Goal: Task Accomplishment & Management: Use online tool/utility

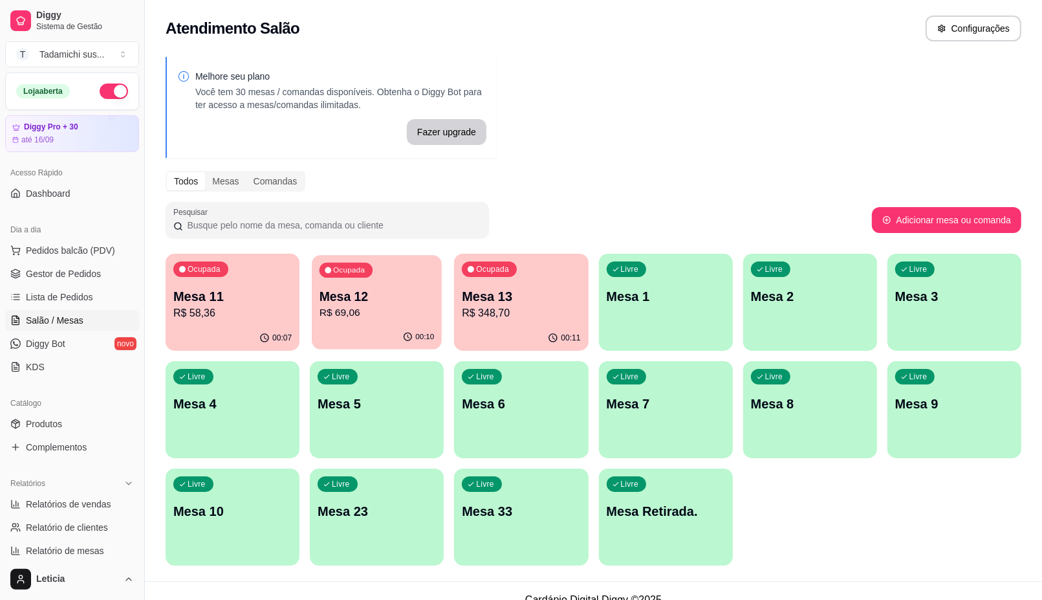
click at [376, 312] on p "R$ 69,06" at bounding box center [376, 312] width 115 height 15
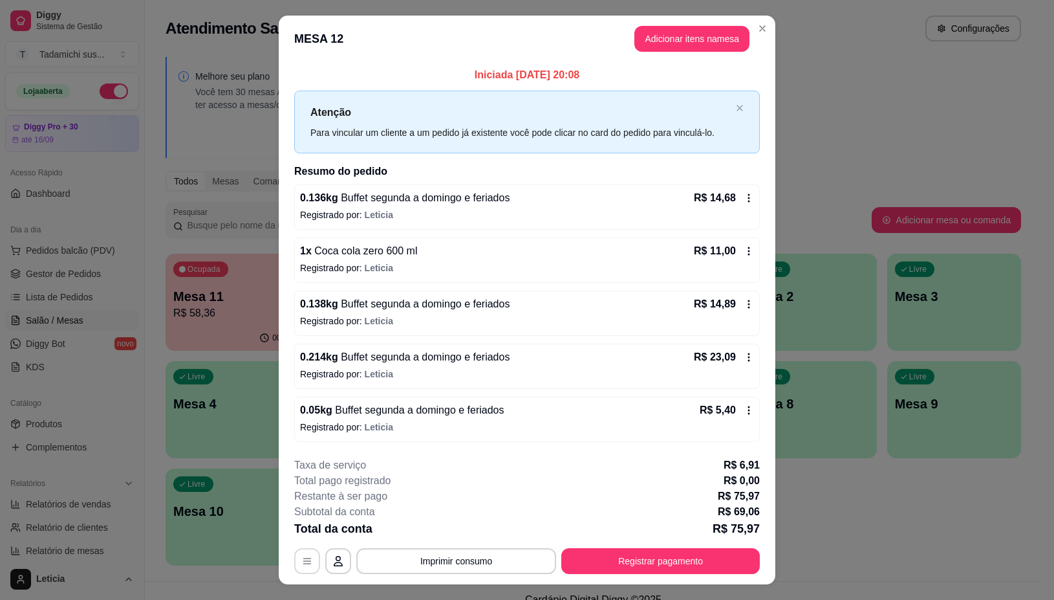
click at [306, 563] on button "button" at bounding box center [307, 561] width 26 height 26
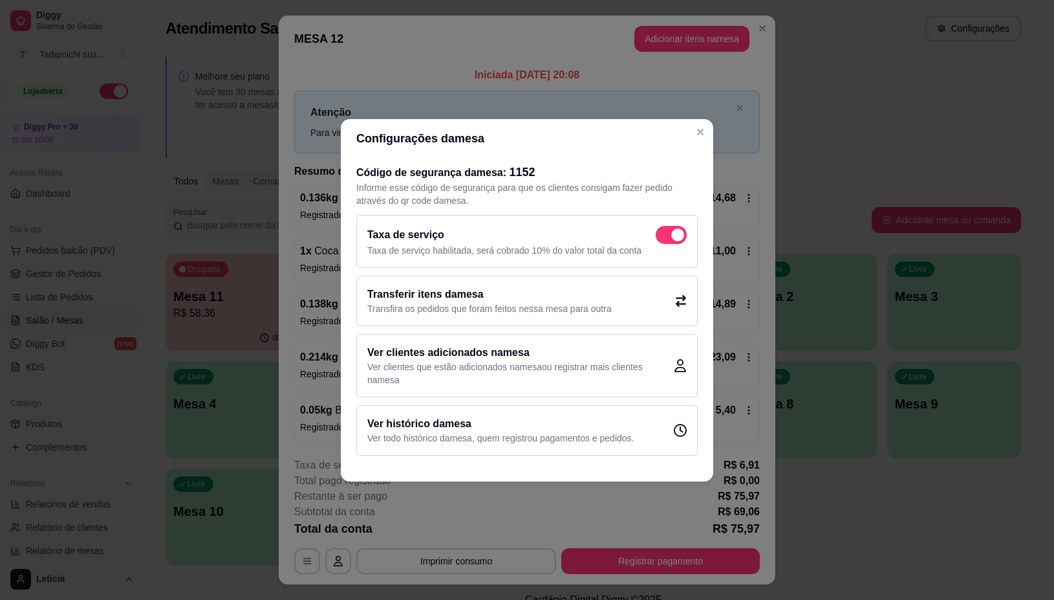
click at [658, 237] on span at bounding box center [671, 235] width 31 height 18
click at [658, 237] on input "checkbox" at bounding box center [659, 241] width 8 height 8
checkbox input "false"
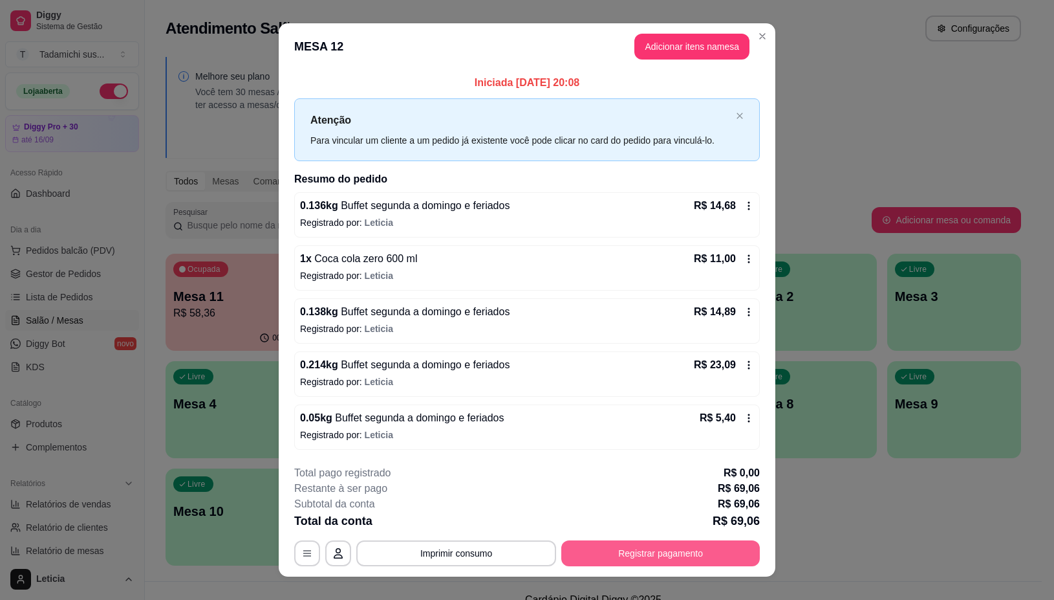
click at [673, 552] on button "Registrar pagamento" at bounding box center [660, 553] width 199 height 26
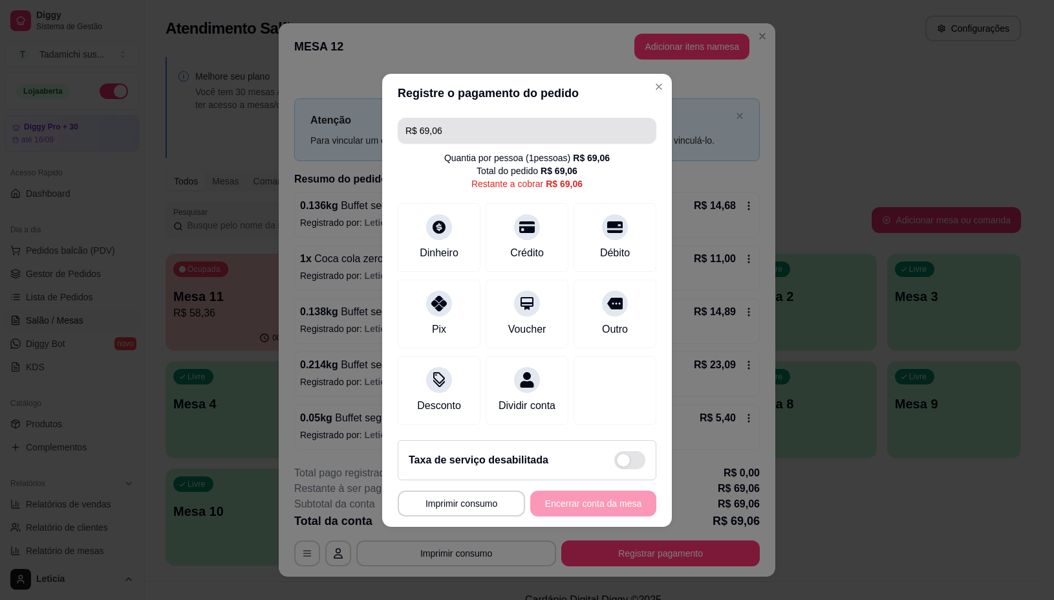
click at [481, 118] on input "R$ 69,06" at bounding box center [527, 131] width 243 height 26
click at [466, 123] on input "R$ 0,00" at bounding box center [527, 131] width 243 height 26
click at [462, 124] on input "R$ 0,00" at bounding box center [527, 131] width 243 height 26
click at [457, 126] on input "R$ 0,00" at bounding box center [527, 131] width 243 height 26
type input "R$ 0,00"
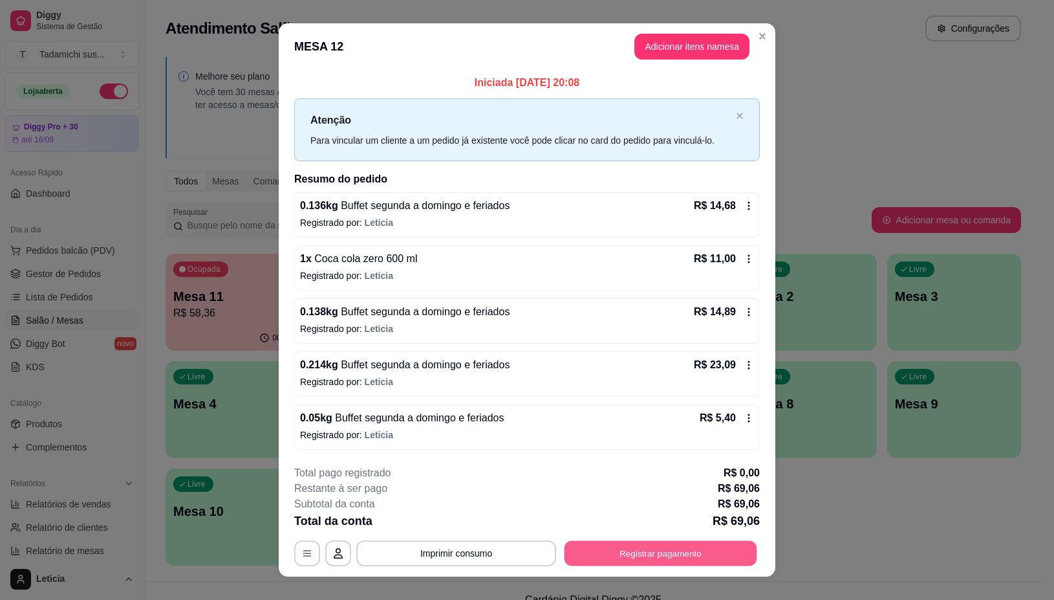
click at [641, 548] on button "Registrar pagamento" at bounding box center [661, 553] width 193 height 25
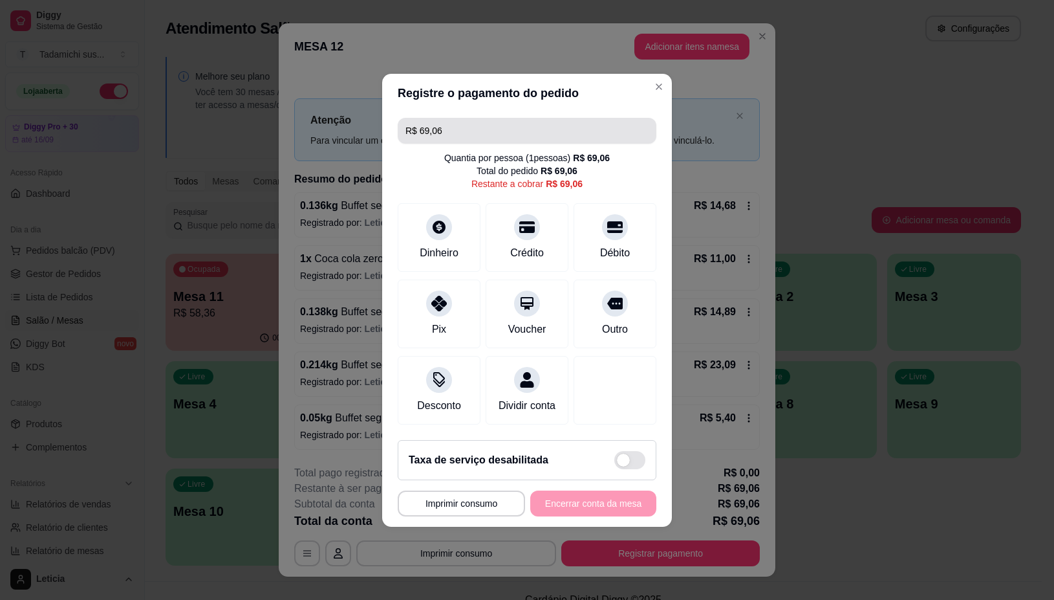
click at [461, 120] on input "R$ 69,06" at bounding box center [527, 131] width 243 height 26
type input "R$ 0,00"
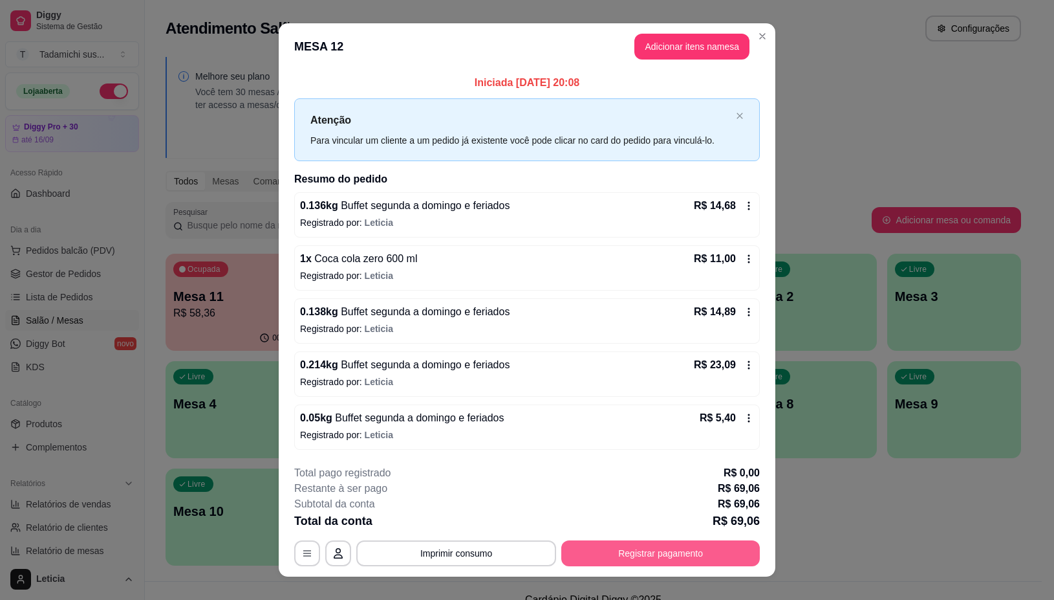
click at [656, 551] on button "Registrar pagamento" at bounding box center [660, 553] width 199 height 26
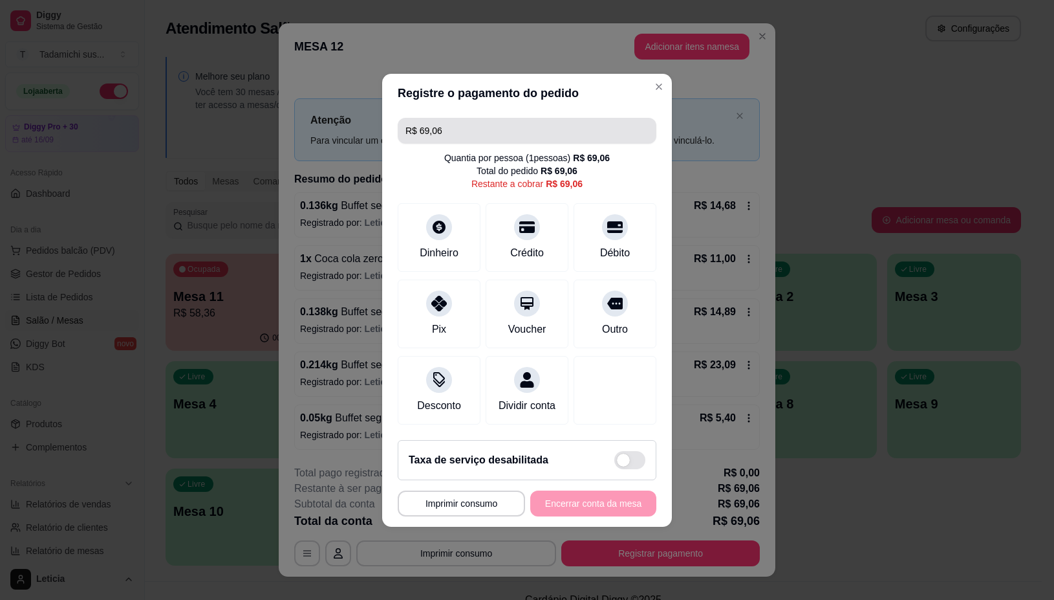
click at [439, 122] on input "R$ 69,06" at bounding box center [527, 131] width 243 height 26
click at [424, 123] on input "R$ 0,00" at bounding box center [527, 131] width 243 height 26
type input "R$ 0,00"
